Goal: Browse casually

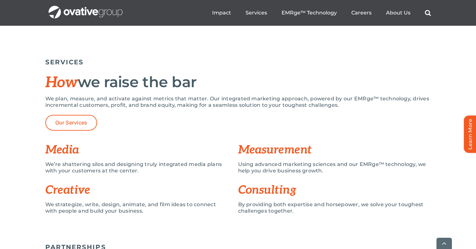
scroll to position [276, 0]
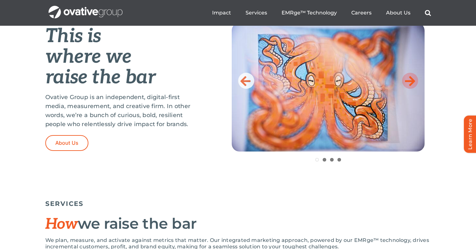
click at [411, 79] on icon at bounding box center [410, 80] width 10 height 13
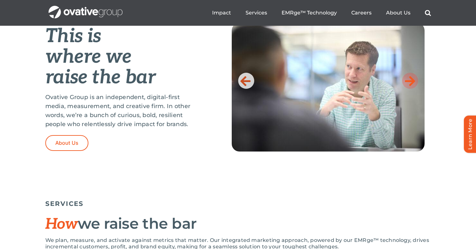
click at [411, 79] on icon at bounding box center [410, 80] width 10 height 13
click at [411, 86] on icon at bounding box center [410, 80] width 10 height 13
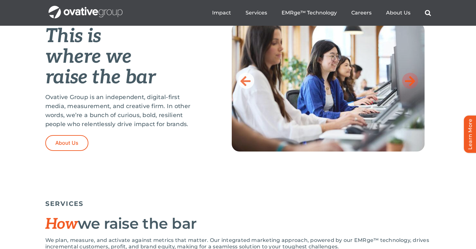
click at [412, 80] on icon at bounding box center [410, 80] width 10 height 13
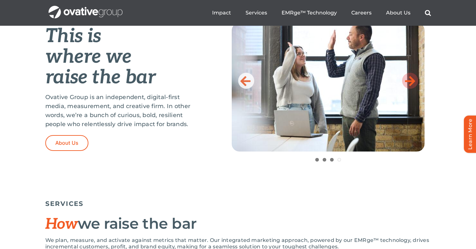
click at [411, 83] on icon at bounding box center [410, 80] width 10 height 13
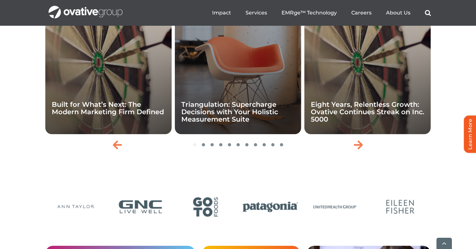
scroll to position [1462, 0]
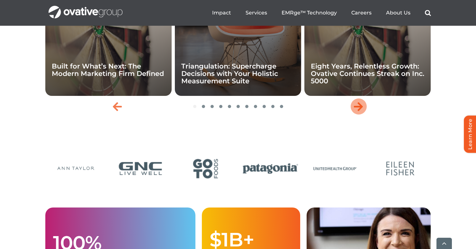
click at [363, 112] on icon "Next slide" at bounding box center [358, 106] width 9 height 10
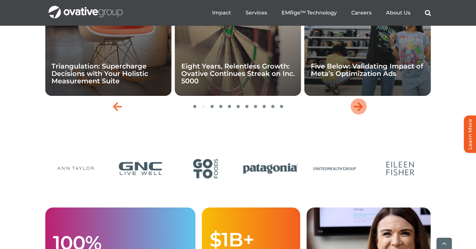
click at [363, 112] on icon "Next slide" at bounding box center [358, 106] width 9 height 10
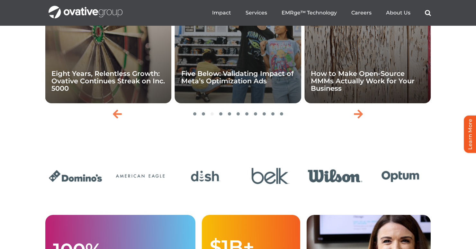
scroll to position [1453, 0]
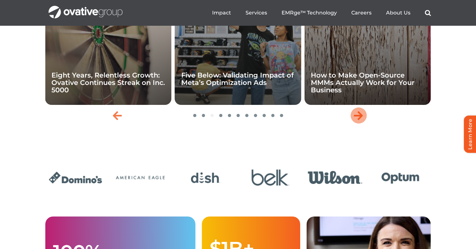
click at [356, 121] on icon "Next slide" at bounding box center [358, 115] width 9 height 10
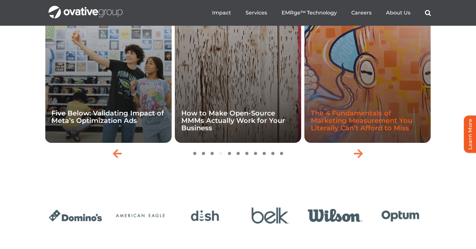
scroll to position [1407, 0]
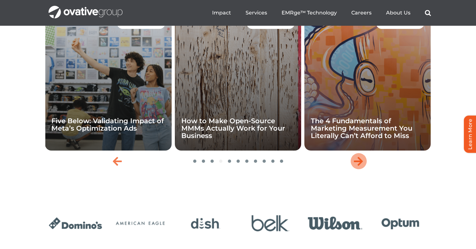
click at [360, 166] on icon "Next slide" at bounding box center [358, 161] width 9 height 10
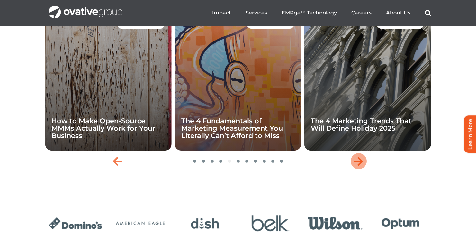
click at [359, 166] on icon "Next slide" at bounding box center [358, 161] width 9 height 10
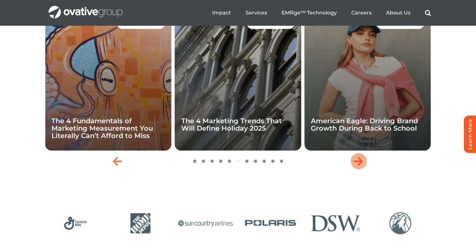
click at [359, 166] on icon "Next slide" at bounding box center [358, 161] width 9 height 10
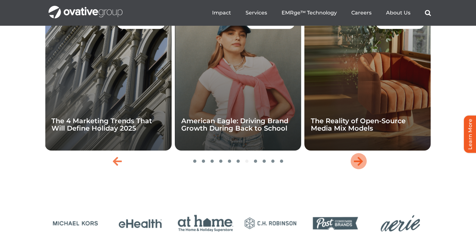
click at [359, 166] on icon "Next slide" at bounding box center [358, 161] width 9 height 10
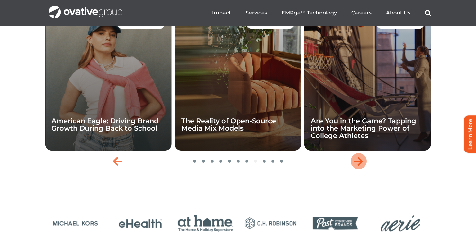
click at [359, 166] on icon "Next slide" at bounding box center [358, 161] width 9 height 10
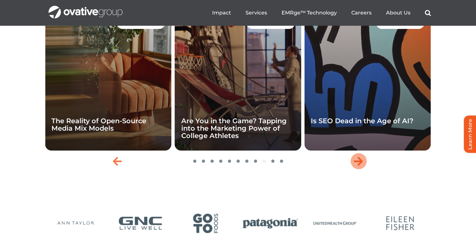
click at [359, 166] on icon "Next slide" at bounding box center [358, 161] width 9 height 10
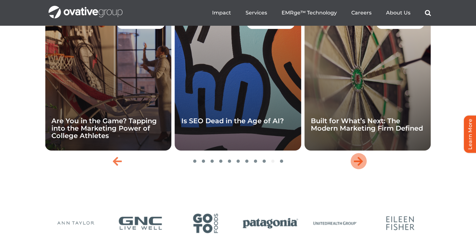
click at [359, 166] on icon "Next slide" at bounding box center [358, 161] width 9 height 10
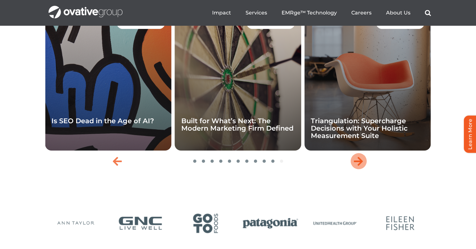
click at [359, 166] on icon "Next slide" at bounding box center [358, 161] width 9 height 10
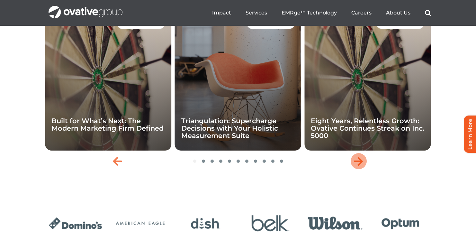
click at [359, 166] on icon "Next slide" at bounding box center [358, 161] width 9 height 10
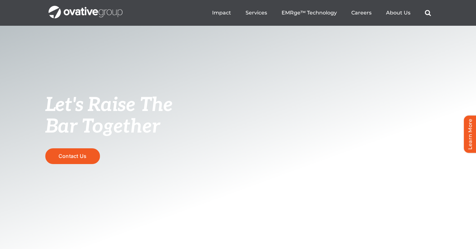
scroll to position [0, 0]
